Goal: Task Accomplishment & Management: Manage account settings

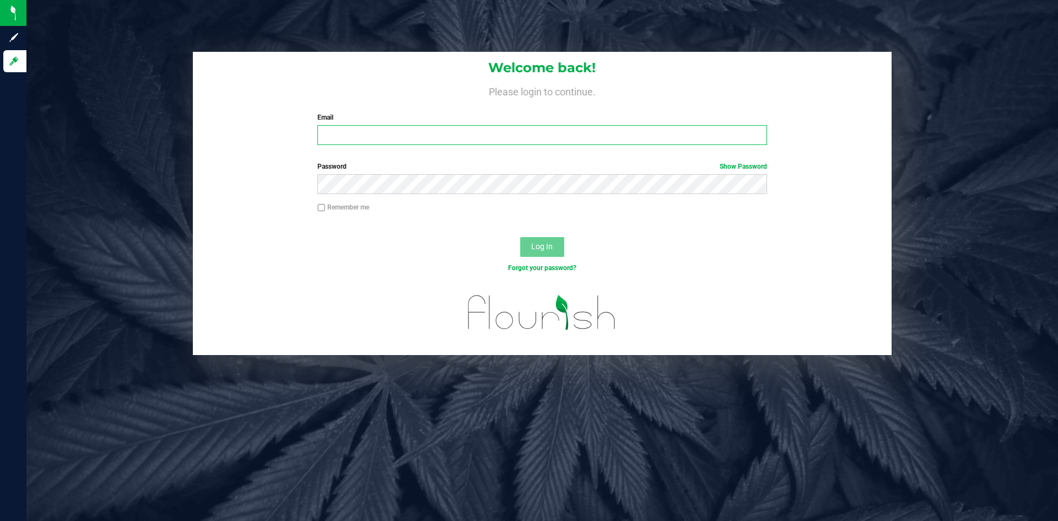
type input "[EMAIL_ADDRESS][DOMAIN_NAME]"
click at [540, 240] on button "Log In" at bounding box center [542, 247] width 44 height 20
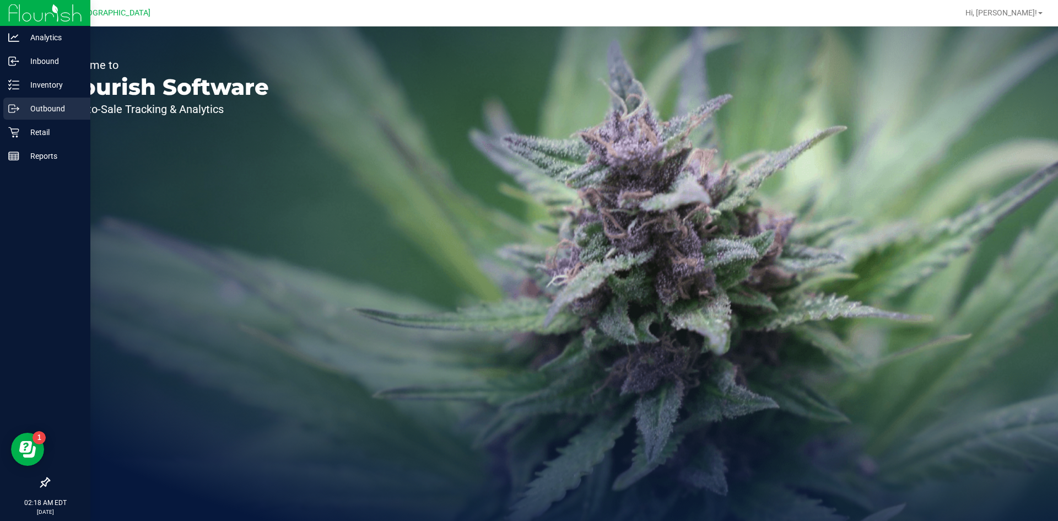
click at [0, 115] on link "Outbound" at bounding box center [45, 110] width 90 height 24
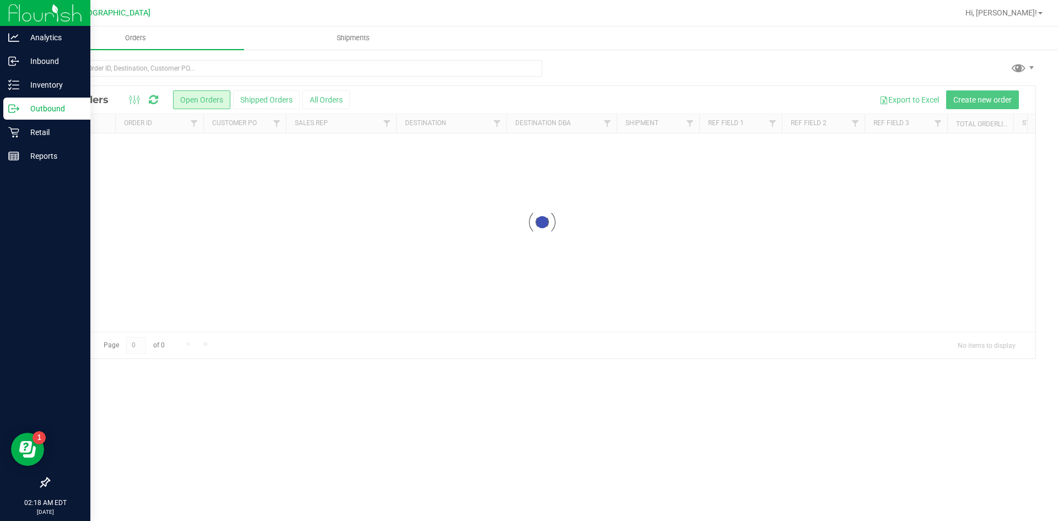
click at [21, 115] on p "Outbound" at bounding box center [52, 108] width 66 height 13
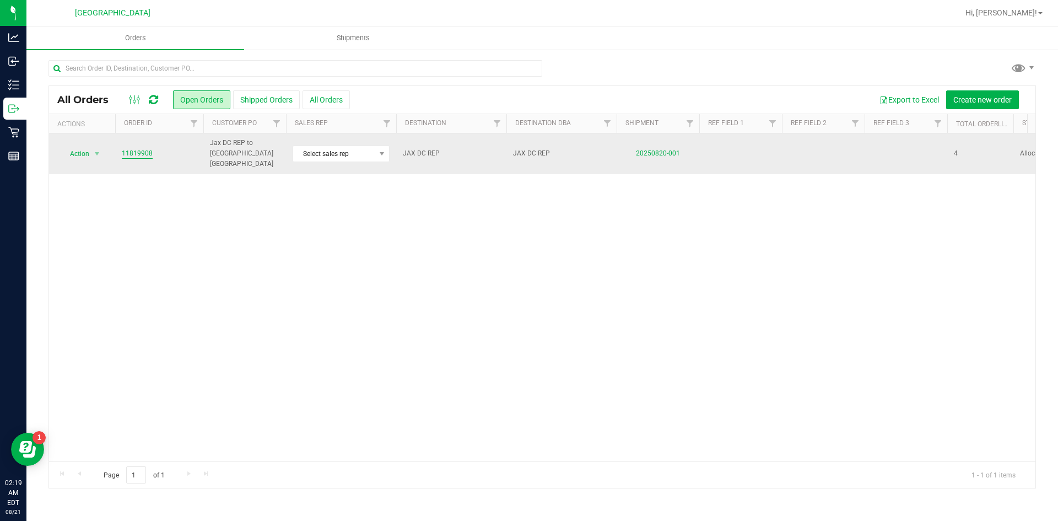
click at [145, 149] on link "11819908" at bounding box center [137, 153] width 31 height 10
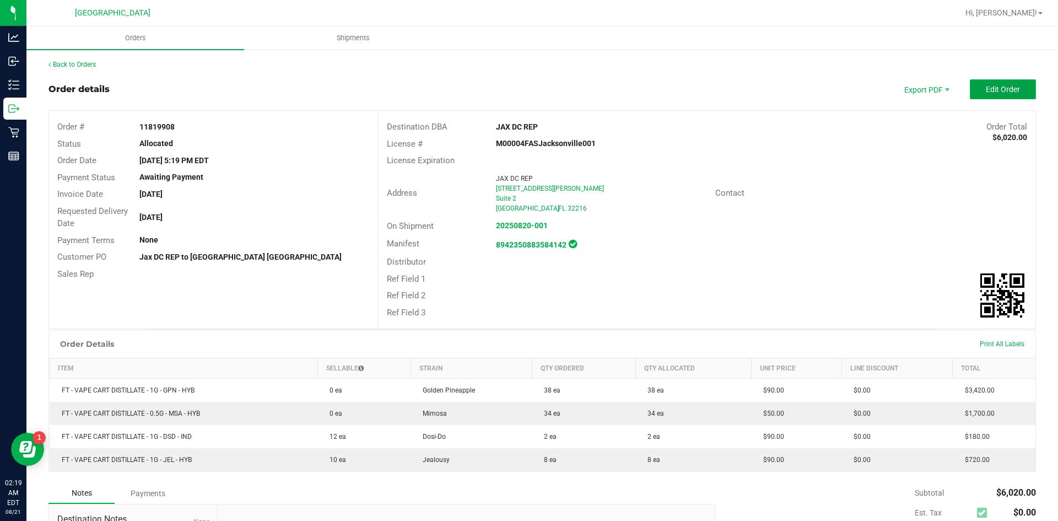
click at [993, 84] on button "Edit Order" at bounding box center [1003, 89] width 66 height 20
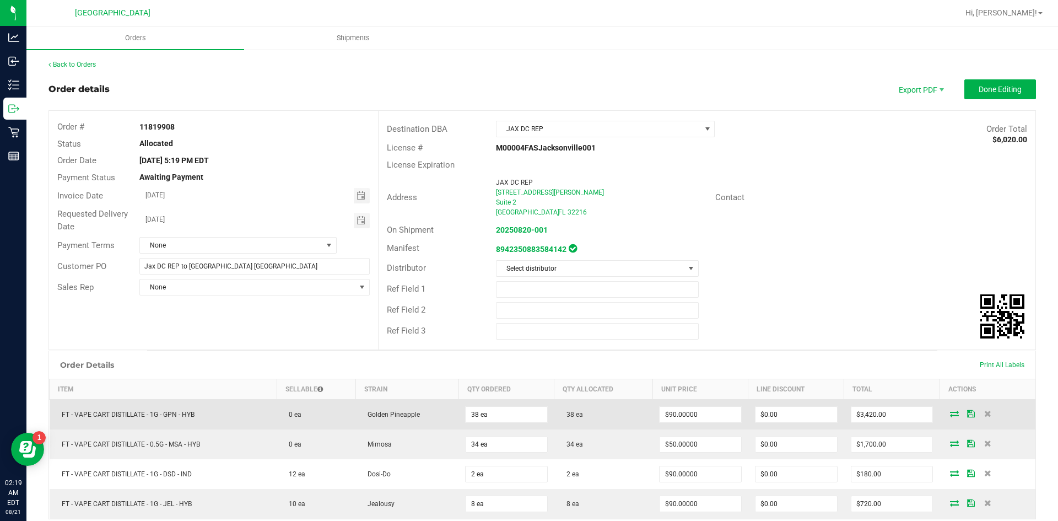
click at [951, 412] on icon at bounding box center [954, 413] width 9 height 7
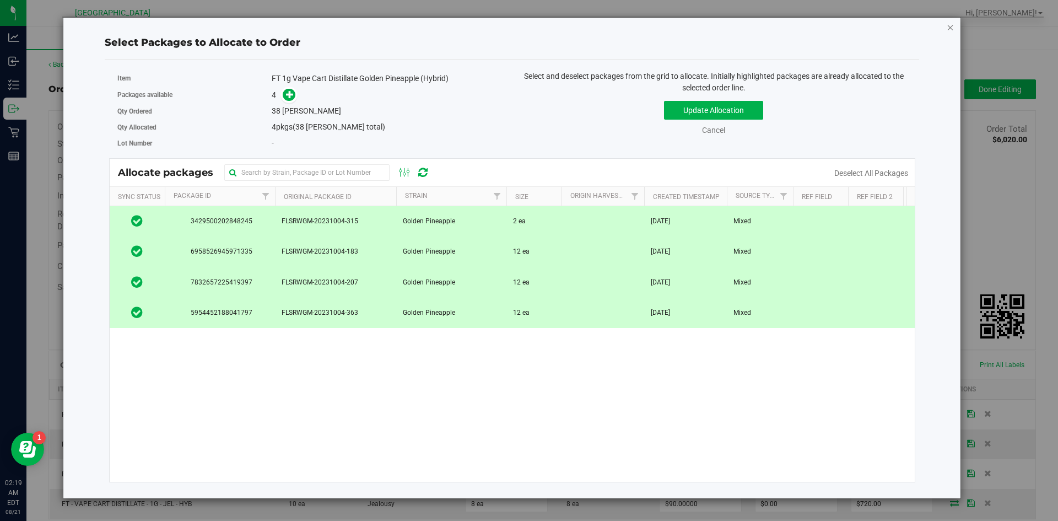
click at [952, 29] on icon "button" at bounding box center [951, 26] width 8 height 13
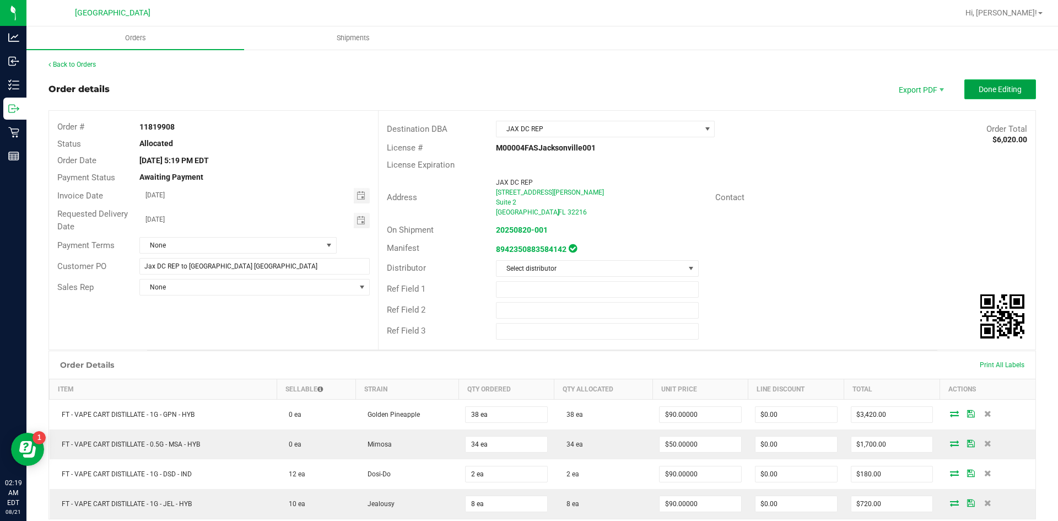
click at [984, 93] on span "Done Editing" at bounding box center [1000, 89] width 43 height 9
